Goal: Information Seeking & Learning: Learn about a topic

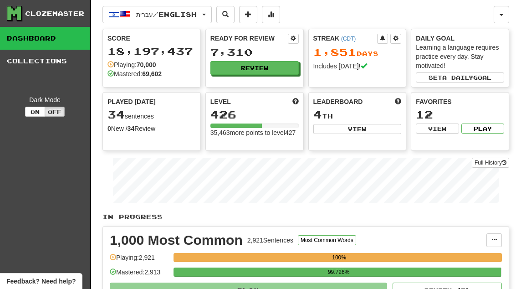
click at [273, 71] on button "Review" at bounding box center [255, 68] width 88 height 14
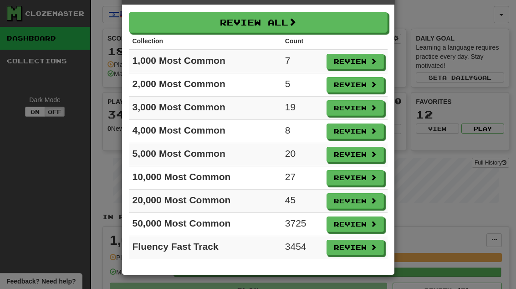
scroll to position [32, 0]
click at [361, 57] on button "Review" at bounding box center [355, 61] width 57 height 15
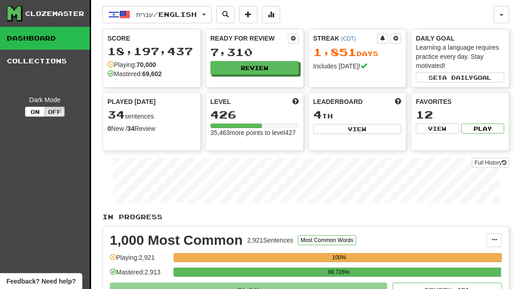
select select "**"
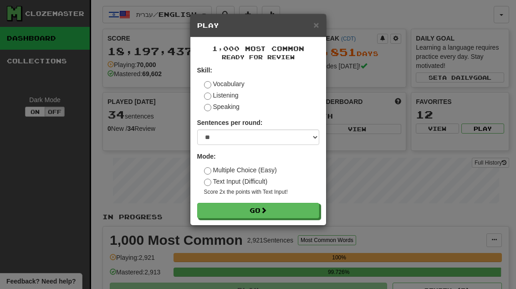
click at [309, 209] on button "Go" at bounding box center [258, 210] width 122 height 15
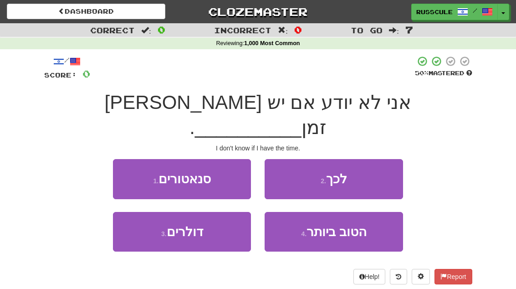
click at [365, 159] on button "2 . לכך" at bounding box center [334, 179] width 138 height 40
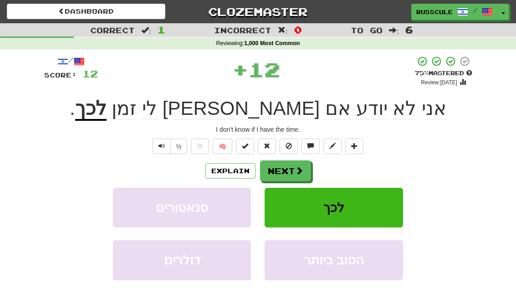
click at [296, 168] on span at bounding box center [299, 170] width 8 height 8
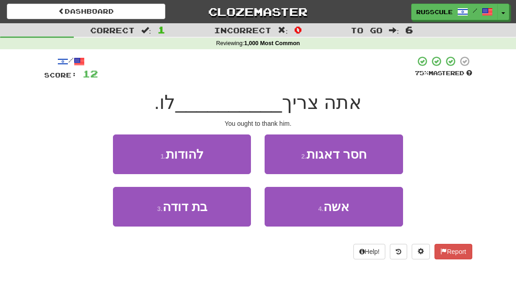
click at [134, 148] on button "1 . להודות" at bounding box center [182, 154] width 138 height 40
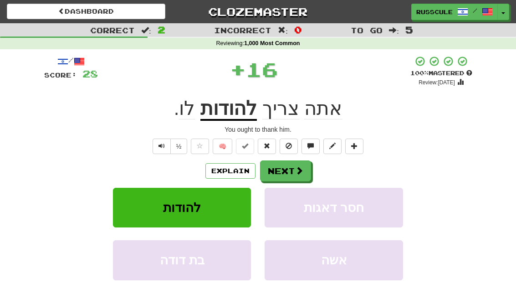
click at [284, 168] on button "Next" at bounding box center [285, 170] width 51 height 21
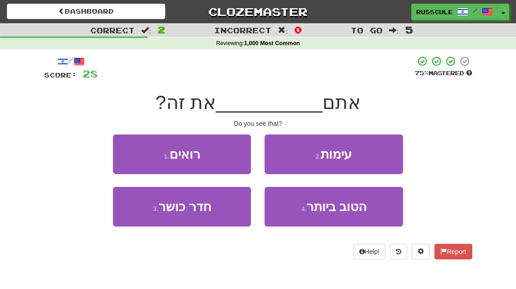
click at [136, 153] on button "1 . רואים" at bounding box center [182, 154] width 138 height 40
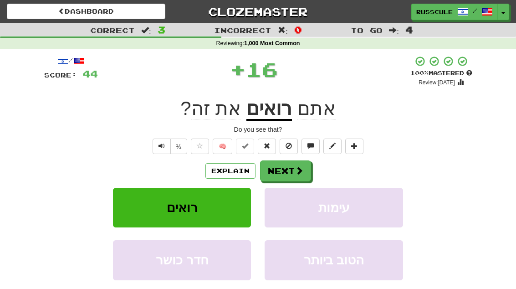
click at [283, 169] on button "Next" at bounding box center [285, 170] width 51 height 21
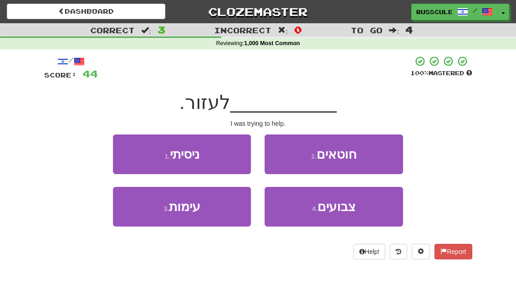
click at [135, 146] on button "1 . ניסיתי" at bounding box center [182, 154] width 138 height 40
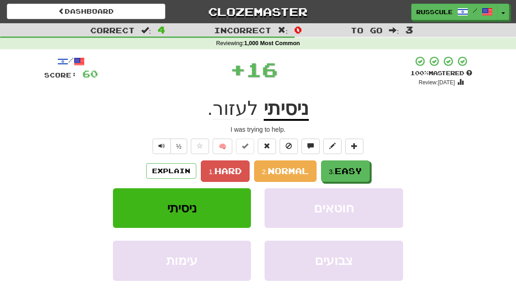
click at [344, 170] on span "Easy" at bounding box center [348, 171] width 27 height 10
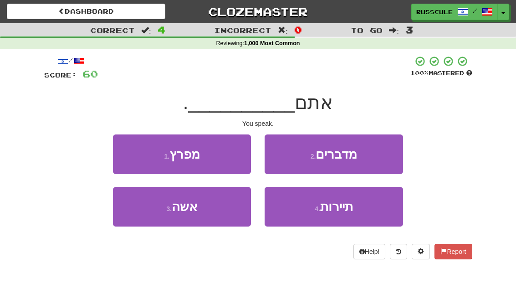
click at [365, 154] on button "2 . מדברים" at bounding box center [334, 154] width 138 height 40
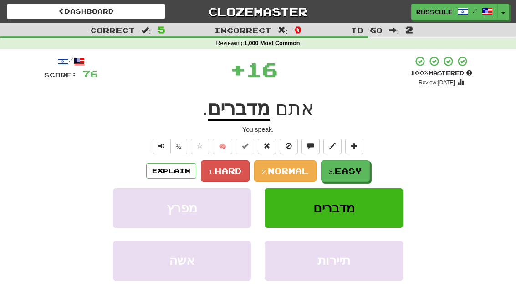
click at [352, 170] on span "Easy" at bounding box center [348, 171] width 27 height 10
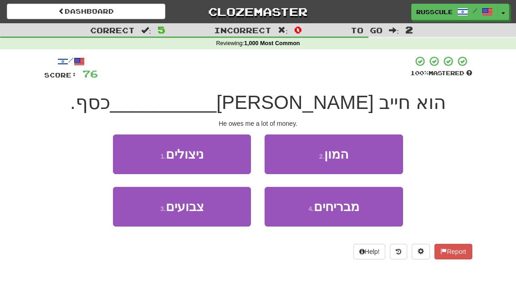
click at [370, 151] on button "2 . המון" at bounding box center [334, 154] width 138 height 40
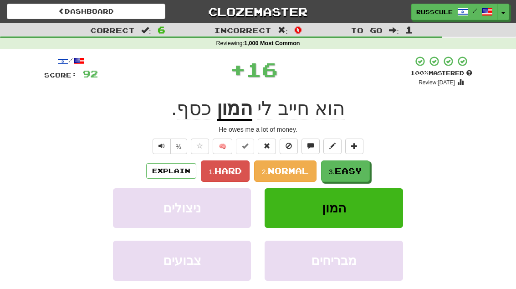
click at [355, 170] on span "Easy" at bounding box center [348, 171] width 27 height 10
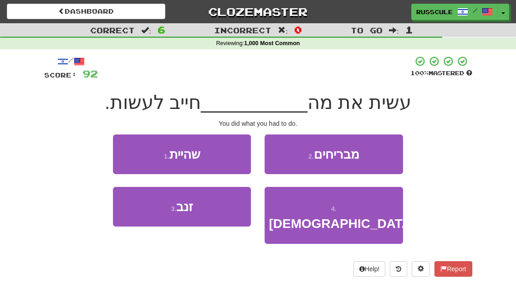
click at [139, 152] on button "1 . שהיית" at bounding box center [182, 154] width 138 height 40
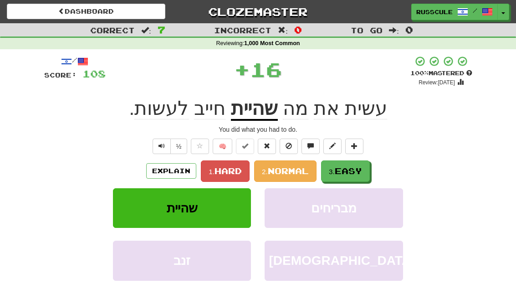
click at [358, 168] on span "Easy" at bounding box center [348, 171] width 27 height 10
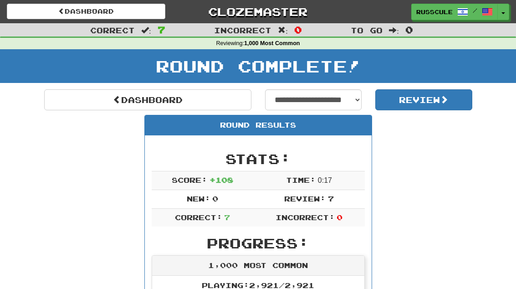
click at [78, 93] on link "Dashboard" at bounding box center [147, 99] width 207 height 21
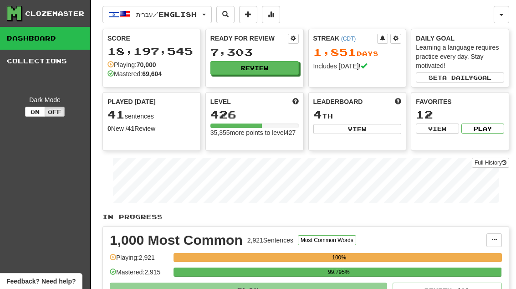
click at [382, 129] on button "View" at bounding box center [358, 129] width 88 height 10
select select "**********"
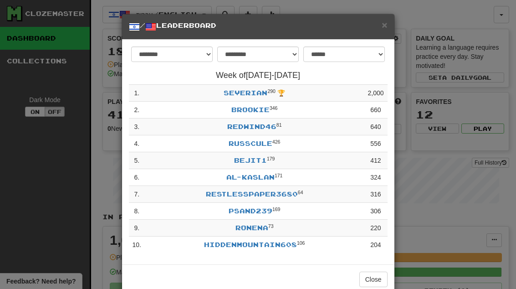
click at [372, 280] on button "Close" at bounding box center [374, 279] width 28 height 15
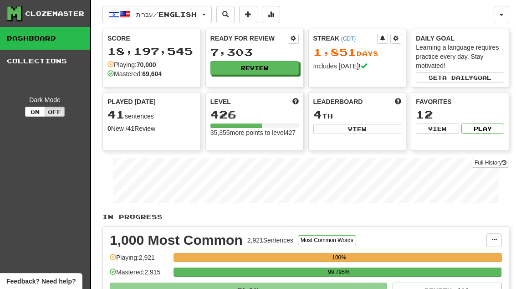
click at [274, 67] on button "Review" at bounding box center [255, 68] width 88 height 14
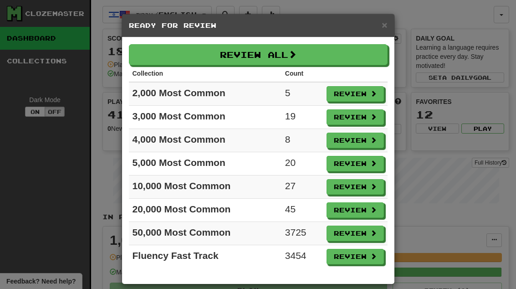
click at [361, 210] on button "Review" at bounding box center [355, 209] width 57 height 15
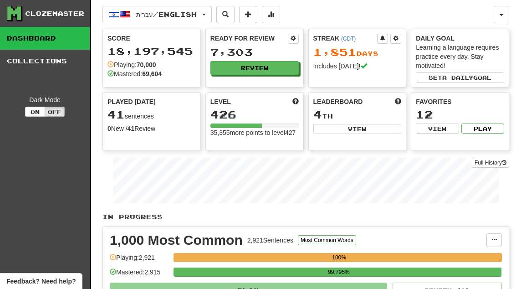
select select "**"
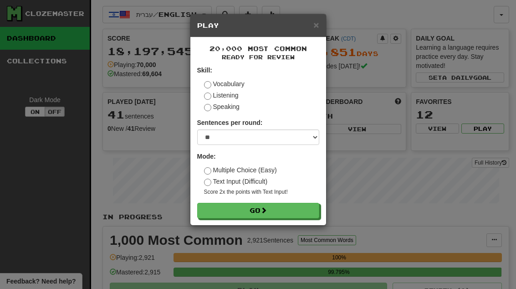
click at [302, 207] on button "Go" at bounding box center [258, 210] width 122 height 15
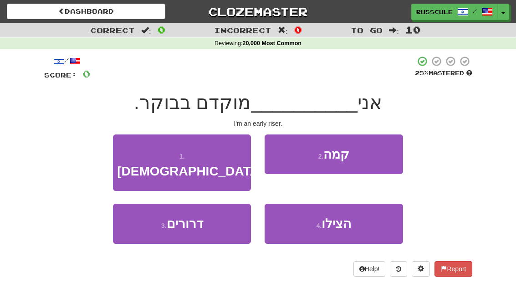
click at [377, 154] on button "2 . קמה" at bounding box center [334, 154] width 138 height 40
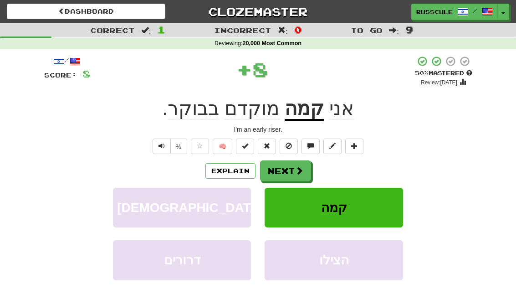
click at [296, 170] on span at bounding box center [299, 170] width 8 height 8
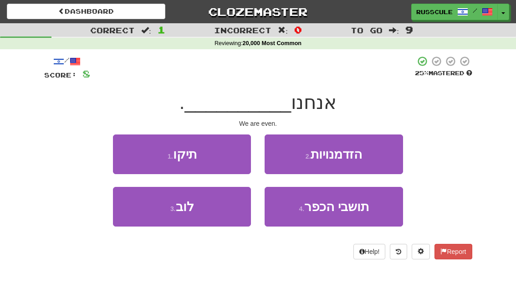
click at [122, 150] on button "1 . תיקו" at bounding box center [182, 154] width 138 height 40
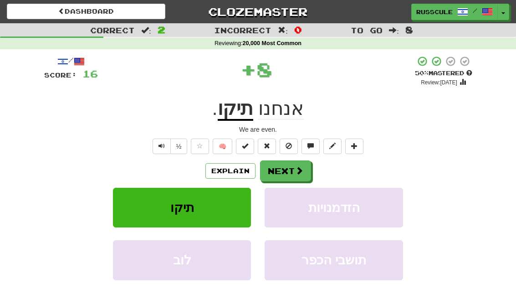
click at [289, 171] on button "Next" at bounding box center [285, 170] width 51 height 21
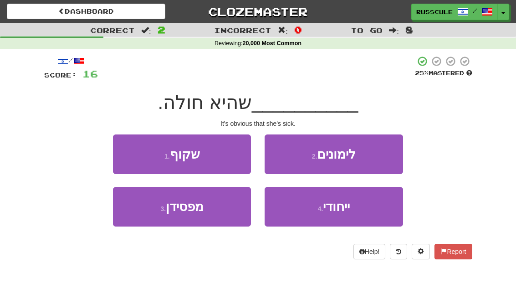
click at [126, 150] on button "1 . שקוף" at bounding box center [182, 154] width 138 height 40
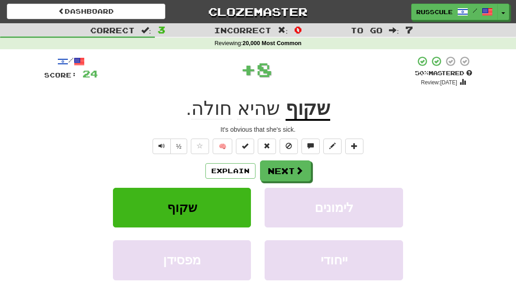
click at [298, 168] on span at bounding box center [299, 170] width 8 height 8
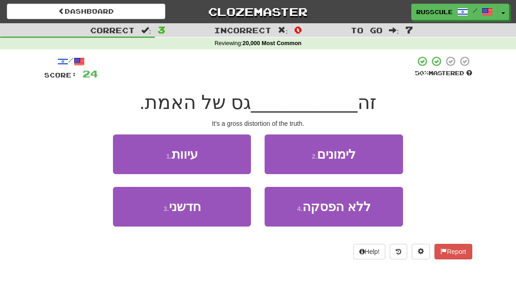
click at [127, 149] on button "1 . עיוות" at bounding box center [182, 154] width 138 height 40
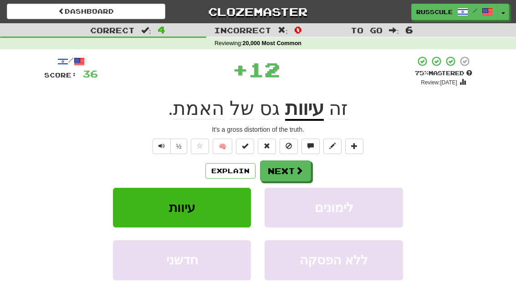
click at [297, 174] on span at bounding box center [299, 170] width 8 height 8
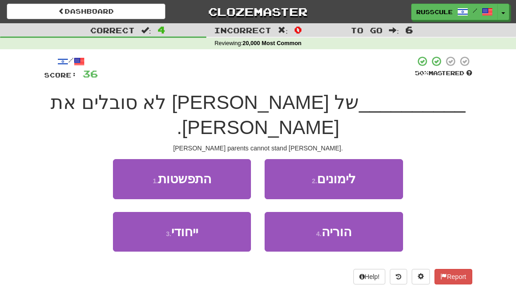
click at [339, 225] on span "הוריה" at bounding box center [337, 232] width 30 height 14
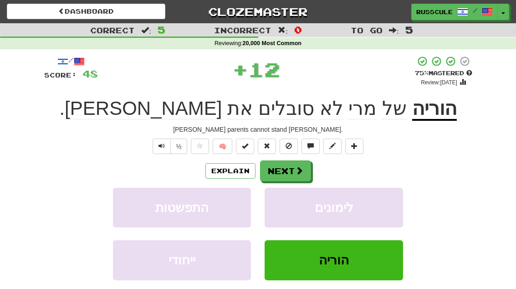
click at [298, 171] on span at bounding box center [299, 170] width 8 height 8
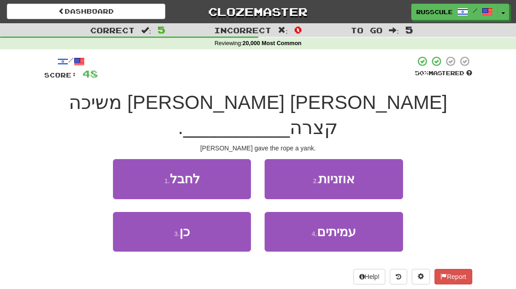
click at [128, 159] on button "1 . לחבל" at bounding box center [182, 179] width 138 height 40
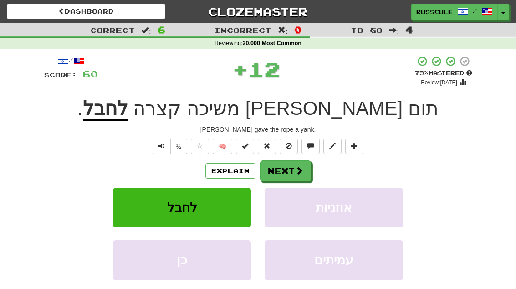
click at [295, 172] on span at bounding box center [299, 170] width 8 height 8
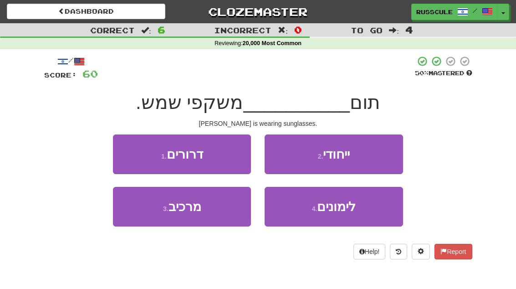
click at [146, 222] on button "3 . מרכיב" at bounding box center [182, 207] width 138 height 40
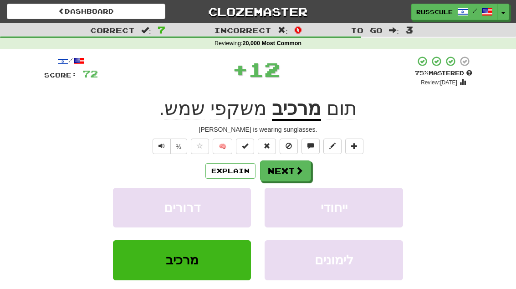
click at [294, 174] on button "Next" at bounding box center [285, 170] width 51 height 21
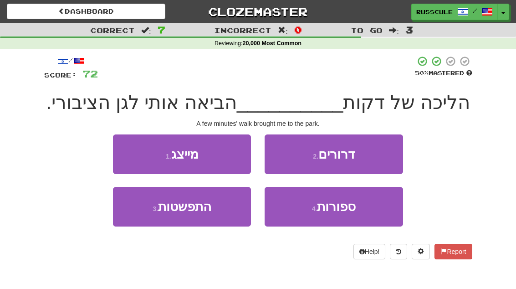
click at [333, 207] on span "ספורות" at bounding box center [336, 207] width 39 height 14
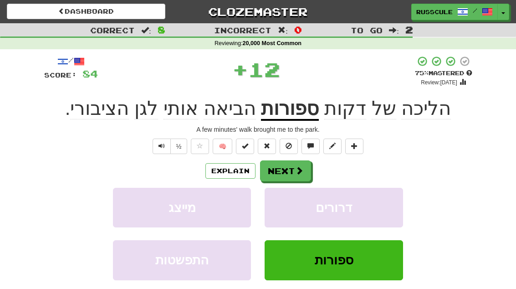
click at [293, 169] on button "Next" at bounding box center [285, 170] width 51 height 21
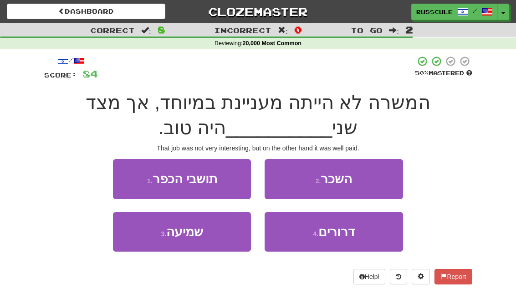
click at [369, 180] on button "2 . השכר" at bounding box center [334, 179] width 138 height 40
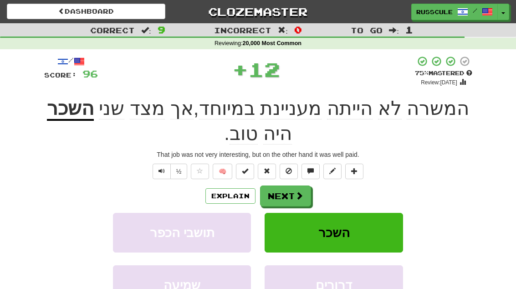
click at [289, 191] on button "Next" at bounding box center [285, 195] width 51 height 21
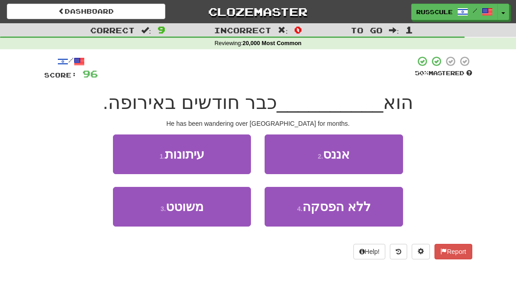
click at [148, 213] on button "3 . משוטט" at bounding box center [182, 207] width 138 height 40
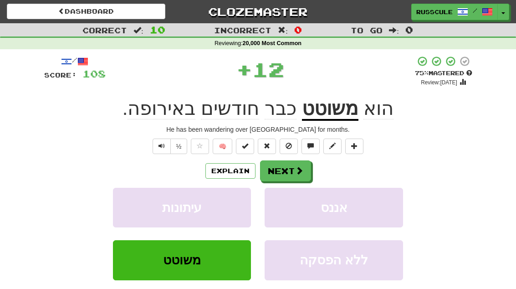
click at [291, 168] on button "Next" at bounding box center [285, 170] width 51 height 21
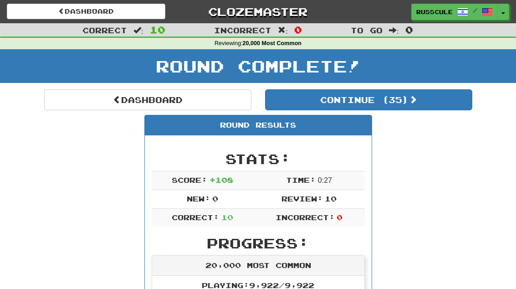
click at [446, 98] on button "Continue ( 35 )" at bounding box center [368, 99] width 207 height 21
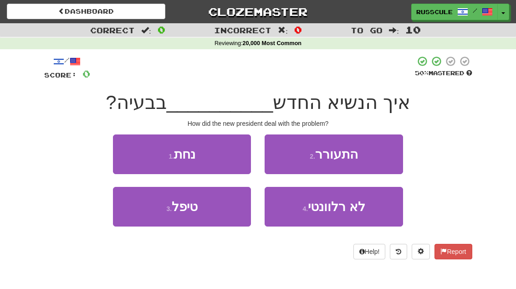
click at [147, 214] on button "3 . טיפל" at bounding box center [182, 207] width 138 height 40
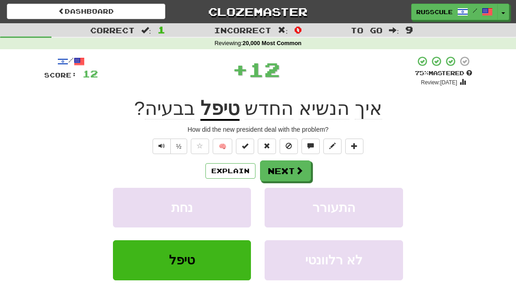
click at [292, 174] on button "Next" at bounding box center [285, 170] width 51 height 21
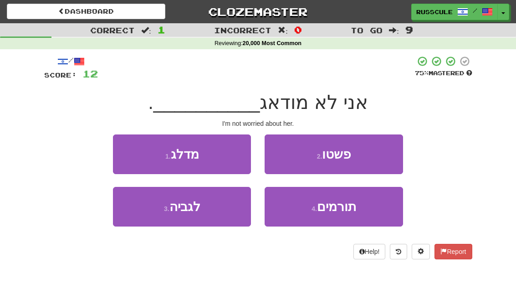
click at [149, 218] on button "3 . לגביה" at bounding box center [182, 207] width 138 height 40
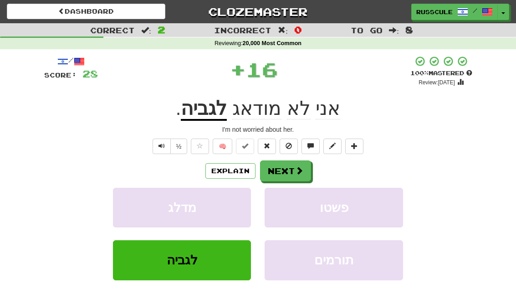
click at [295, 172] on span at bounding box center [299, 170] width 8 height 8
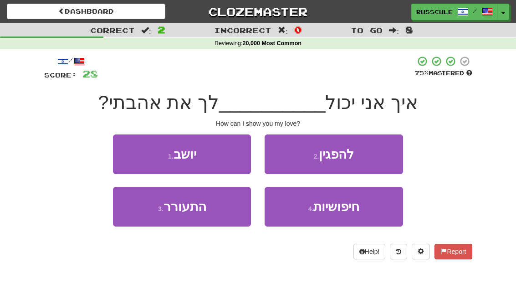
click at [370, 157] on button "2 . להפגין" at bounding box center [334, 154] width 138 height 40
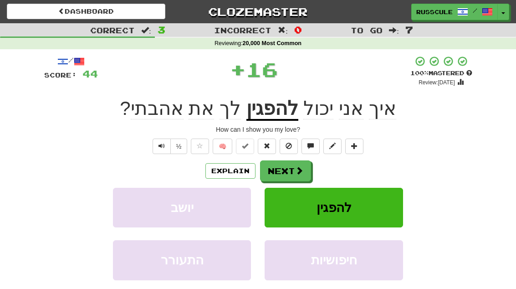
click at [296, 169] on span at bounding box center [299, 170] width 8 height 8
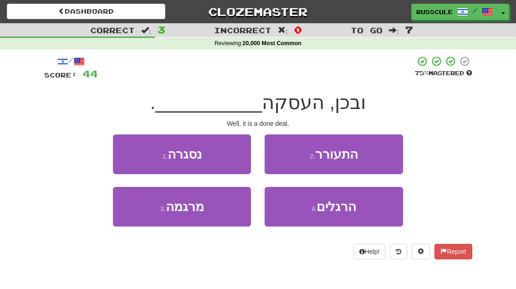
click at [128, 150] on button "1 . נסגרה" at bounding box center [182, 154] width 138 height 40
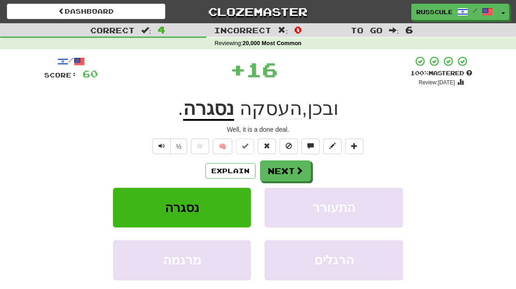
click at [292, 175] on button "Next" at bounding box center [285, 170] width 51 height 21
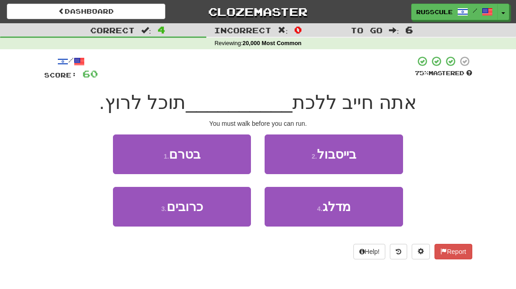
click at [129, 152] on button "1 . בטרם" at bounding box center [182, 154] width 138 height 40
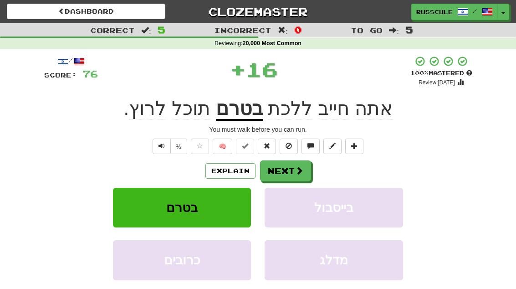
click at [296, 172] on span at bounding box center [299, 170] width 8 height 8
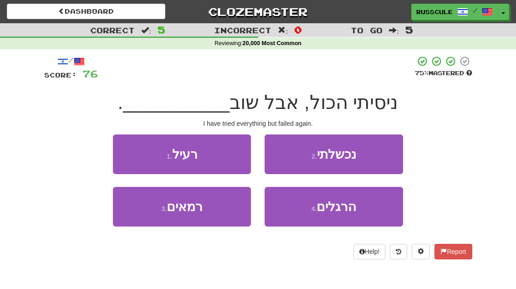
click at [371, 154] on button "2 . נכשלתי" at bounding box center [334, 154] width 138 height 40
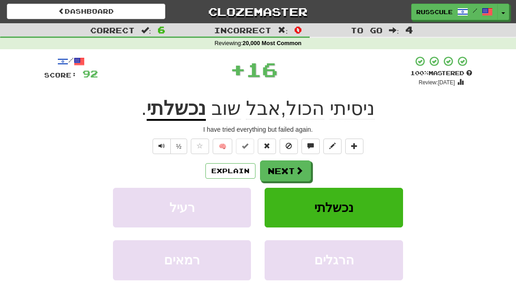
click at [298, 170] on span at bounding box center [299, 170] width 8 height 8
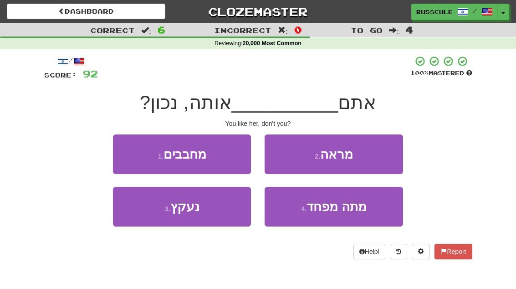
click at [151, 213] on button "3 . נעקץ" at bounding box center [182, 207] width 138 height 40
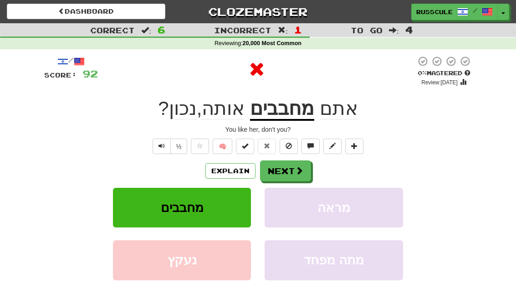
click at [297, 170] on span at bounding box center [299, 170] width 8 height 8
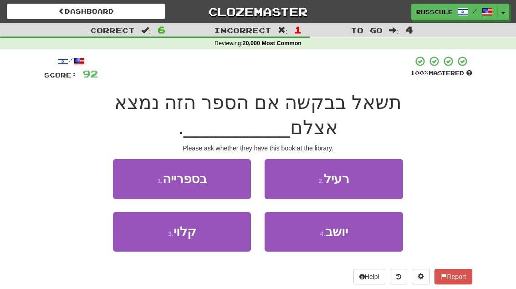
click at [129, 159] on button "1 . בספרייה" at bounding box center [182, 179] width 138 height 40
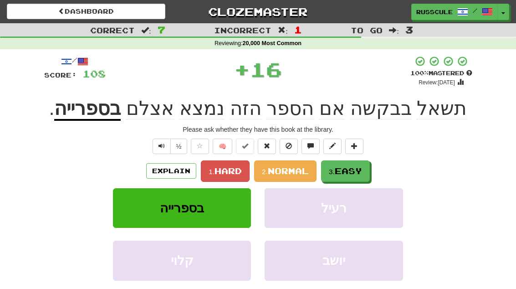
click at [343, 170] on span "Easy" at bounding box center [348, 171] width 27 height 10
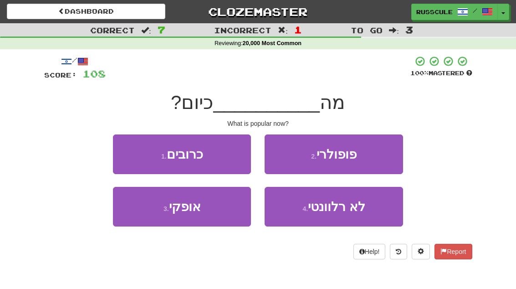
click at [371, 156] on button "2 . פופולרי" at bounding box center [334, 154] width 138 height 40
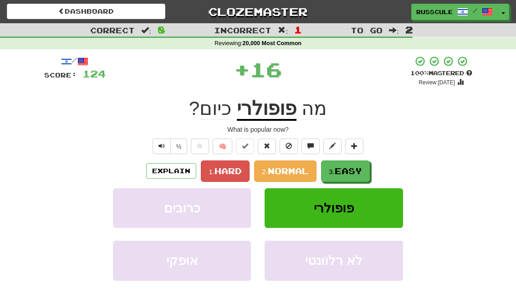
click at [345, 171] on span "Easy" at bounding box center [348, 171] width 27 height 10
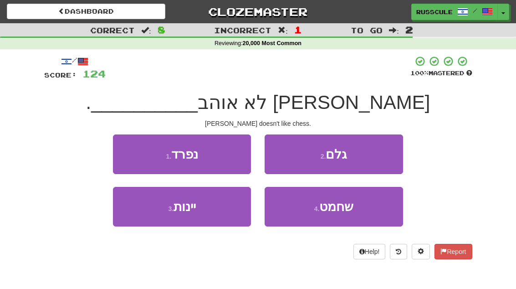
click at [337, 208] on span "שחמט" at bounding box center [336, 207] width 34 height 14
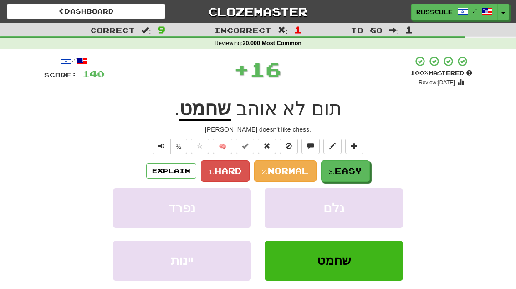
click at [349, 167] on span "Easy" at bounding box center [348, 171] width 27 height 10
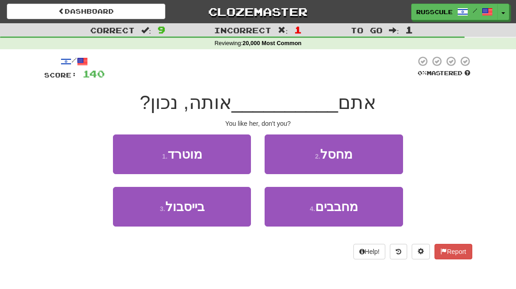
click at [347, 206] on span "מחבבים" at bounding box center [336, 207] width 43 height 14
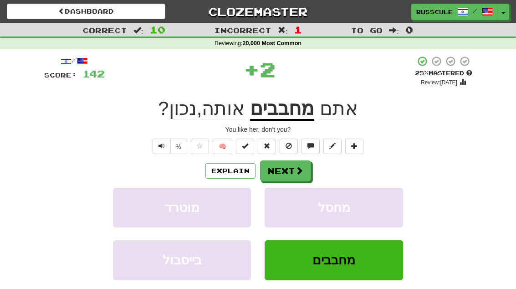
click at [294, 169] on button "Next" at bounding box center [285, 170] width 51 height 21
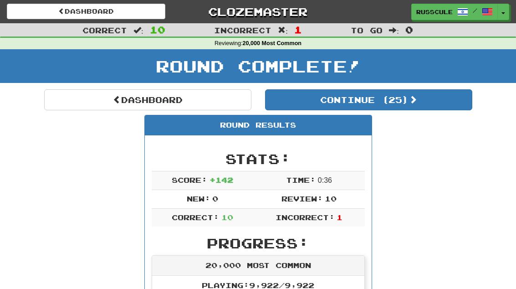
click at [67, 93] on link "Dashboard" at bounding box center [147, 99] width 207 height 21
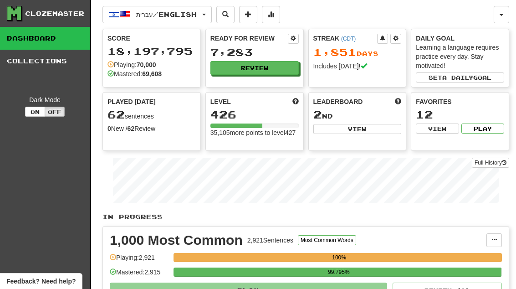
click at [374, 134] on button "View" at bounding box center [358, 129] width 88 height 10
select select "**********"
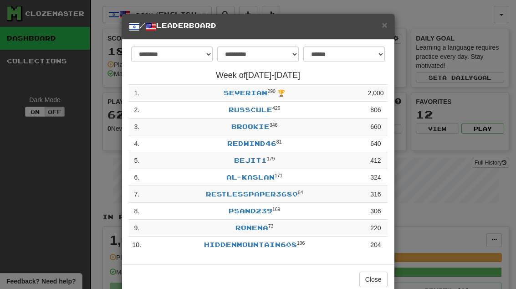
click at [385, 28] on span "×" at bounding box center [384, 25] width 5 height 10
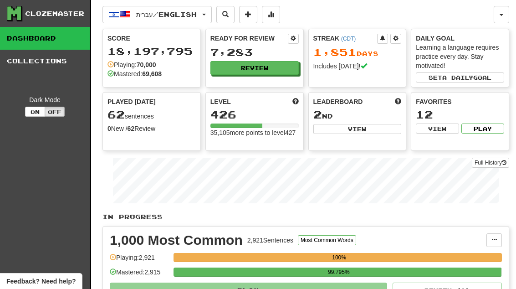
click at [274, 14] on span at bounding box center [271, 14] width 6 height 6
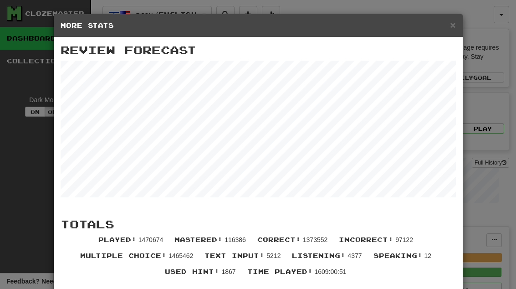
click at [456, 21] on span "×" at bounding box center [452, 25] width 5 height 10
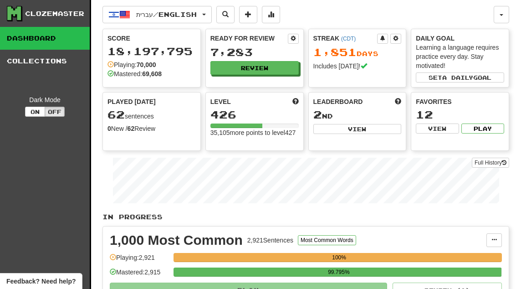
click at [371, 129] on button "View" at bounding box center [358, 129] width 88 height 10
select select "**********"
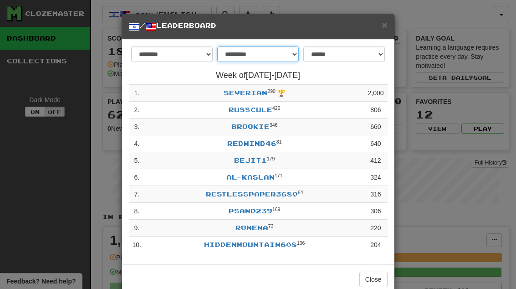
click at [292, 56] on select "**********" at bounding box center [258, 53] width 82 height 15
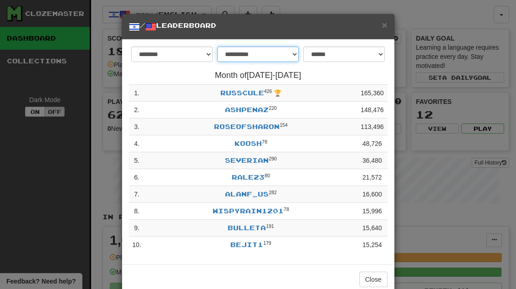
click at [286, 56] on select "**********" at bounding box center [258, 53] width 82 height 15
select select "********"
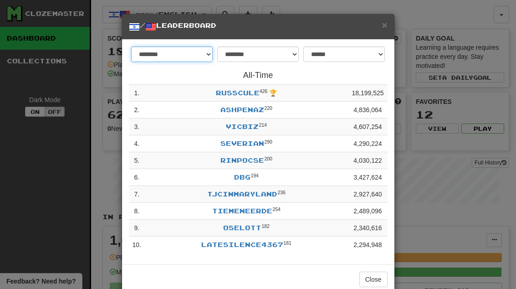
click at [202, 53] on select "******** *********" at bounding box center [172, 53] width 82 height 15
click at [194, 51] on select "******** *********" at bounding box center [172, 53] width 82 height 15
click at [368, 51] on select "**********" at bounding box center [344, 53] width 82 height 15
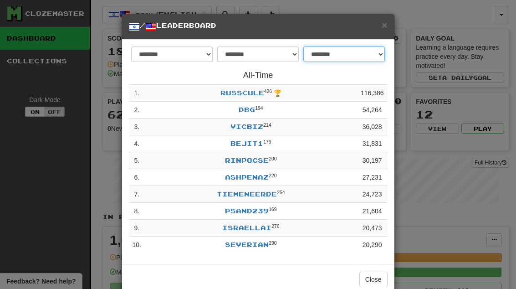
click at [372, 52] on select "**********" at bounding box center [344, 53] width 82 height 15
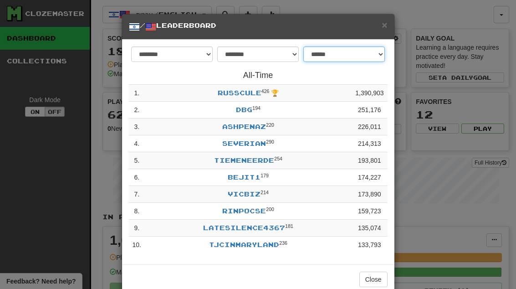
click at [365, 52] on select "**********" at bounding box center [344, 53] width 82 height 15
click at [376, 53] on select "**********" at bounding box center [344, 53] width 82 height 15
select select "*******"
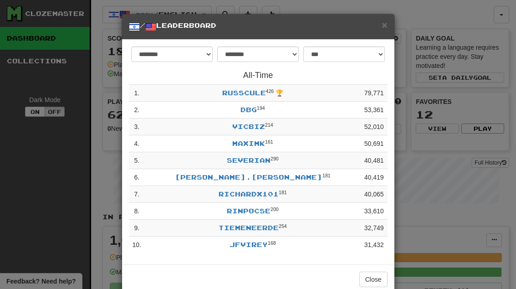
click at [386, 29] on span "×" at bounding box center [384, 25] width 5 height 10
